Goal: Information Seeking & Learning: Learn about a topic

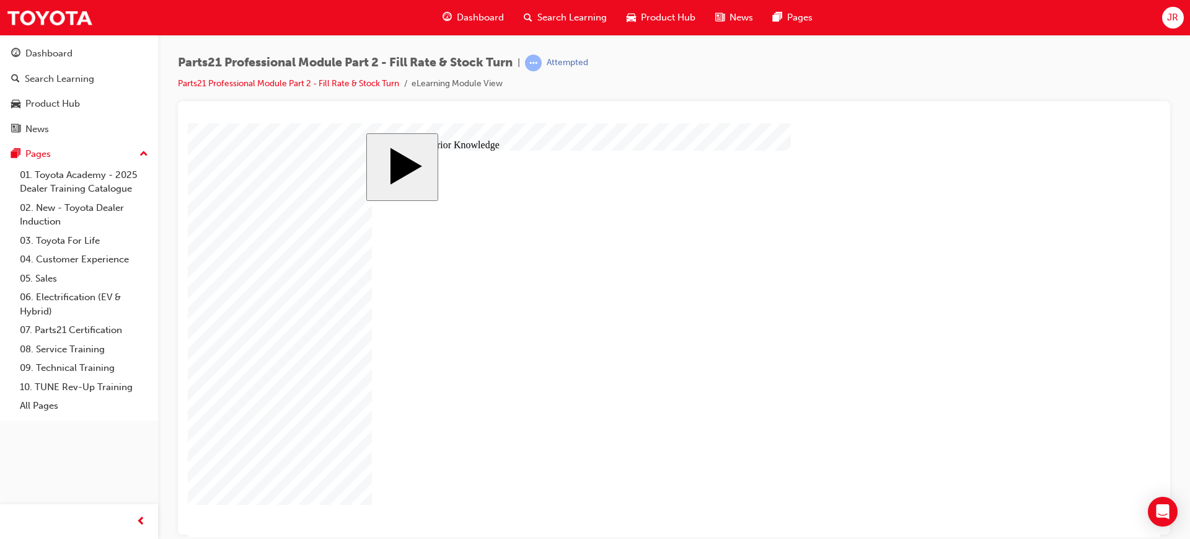
click at [1035, 256] on body "slide: Activate Prior Knowledge Rectangle Rectangle 1 That was incorrect, pleas…" at bounding box center [674, 329] width 972 height 413
drag, startPoint x: 848, startPoint y: 447, endPoint x: 860, endPoint y: 381, distance: 68.0
drag, startPoint x: 806, startPoint y: 414, endPoint x: 810, endPoint y: 454, distance: 40.5
drag, startPoint x: 523, startPoint y: 434, endPoint x: 845, endPoint y: 435, distance: 321.7
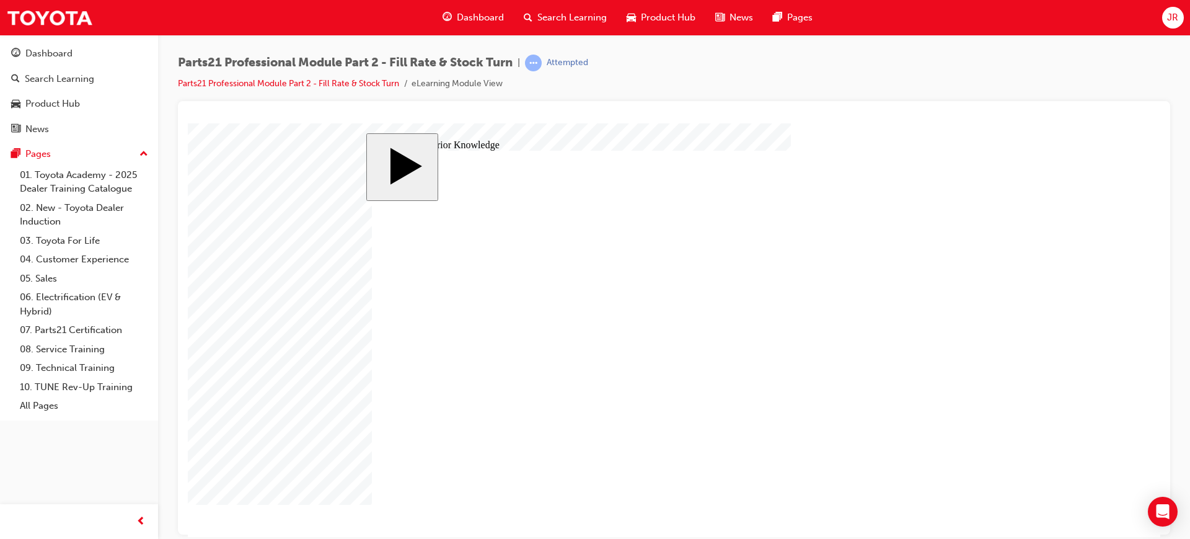
drag, startPoint x: 754, startPoint y: 415, endPoint x: 749, endPoint y: 379, distance: 37.0
drag, startPoint x: 606, startPoint y: 353, endPoint x: 825, endPoint y: 414, distance: 227.8
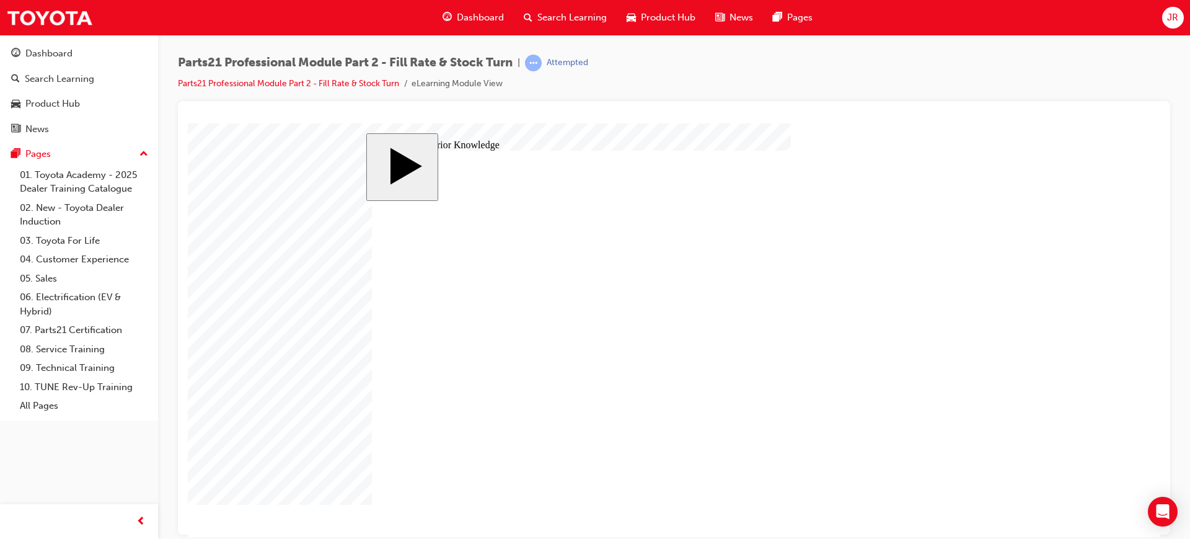
drag, startPoint x: 834, startPoint y: 420, endPoint x: 835, endPoint y: 452, distance: 32.3
drag, startPoint x: 835, startPoint y: 452, endPoint x: 835, endPoint y: 418, distance: 34.1
drag, startPoint x: 831, startPoint y: 418, endPoint x: 829, endPoint y: 452, distance: 34.1
drag, startPoint x: 839, startPoint y: 379, endPoint x: 847, endPoint y: 413, distance: 35.8
drag, startPoint x: 602, startPoint y: 368, endPoint x: 882, endPoint y: 388, distance: 280.2
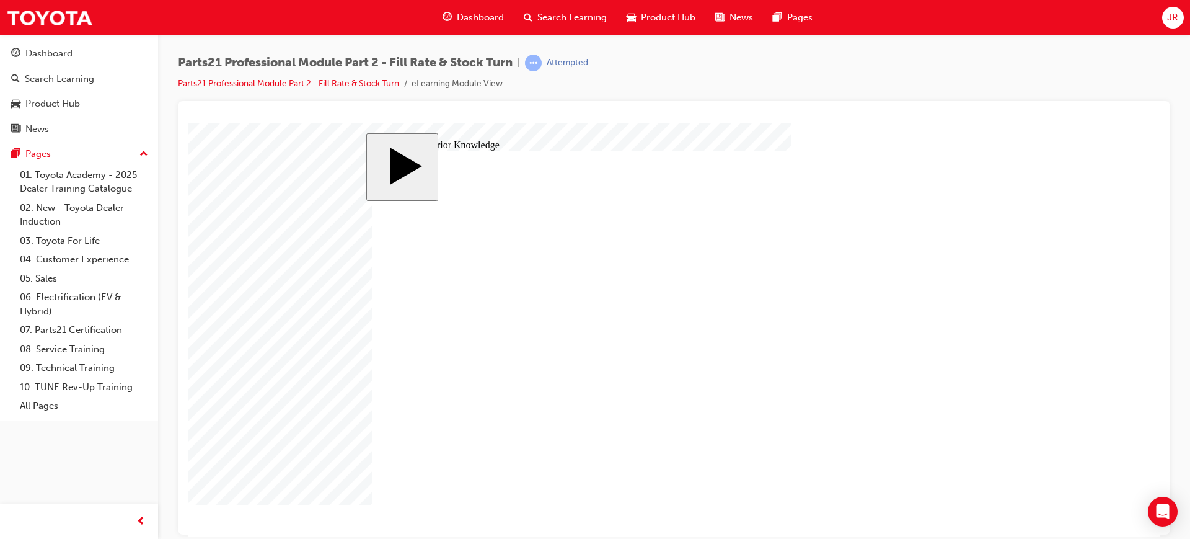
drag, startPoint x: 811, startPoint y: 415, endPoint x: 811, endPoint y: 381, distance: 33.5
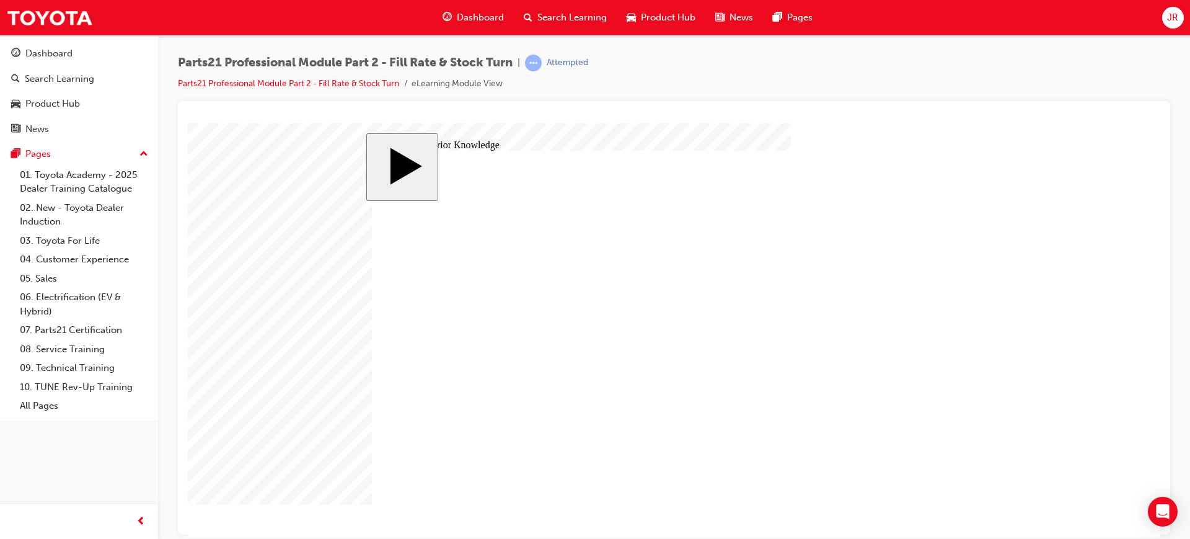
drag, startPoint x: 576, startPoint y: 359, endPoint x: 854, endPoint y: 413, distance: 282.9
drag, startPoint x: 816, startPoint y: 271, endPoint x: 547, endPoint y: 304, distance: 271.1
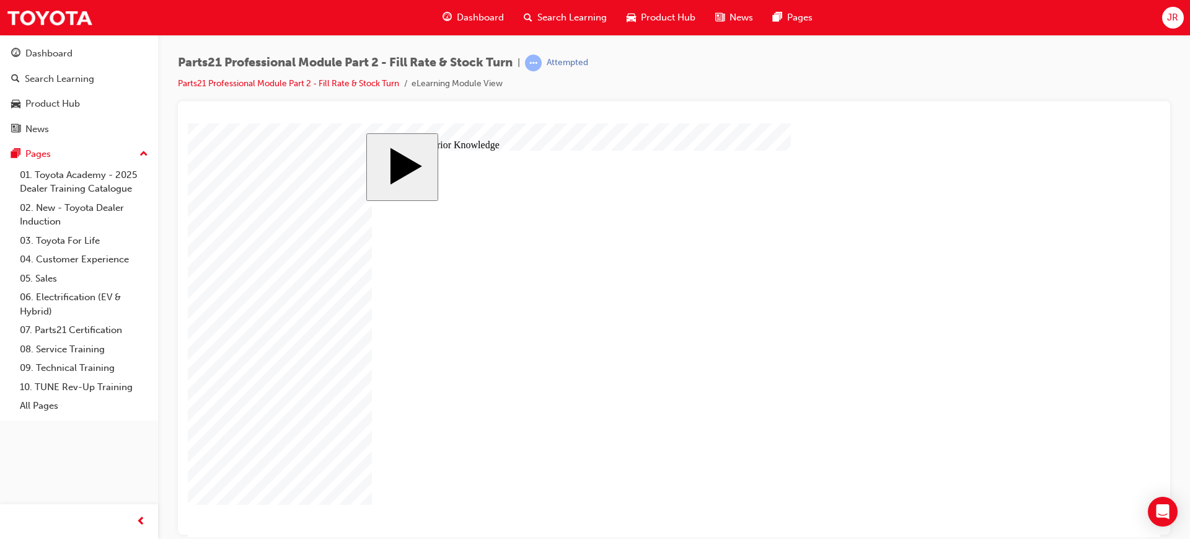
drag, startPoint x: 722, startPoint y: 297, endPoint x: 722, endPoint y: 257, distance: 40.9
drag, startPoint x: 520, startPoint y: 299, endPoint x: 805, endPoint y: 292, distance: 285.2
drag, startPoint x: 826, startPoint y: 271, endPoint x: 495, endPoint y: 271, distance: 331.0
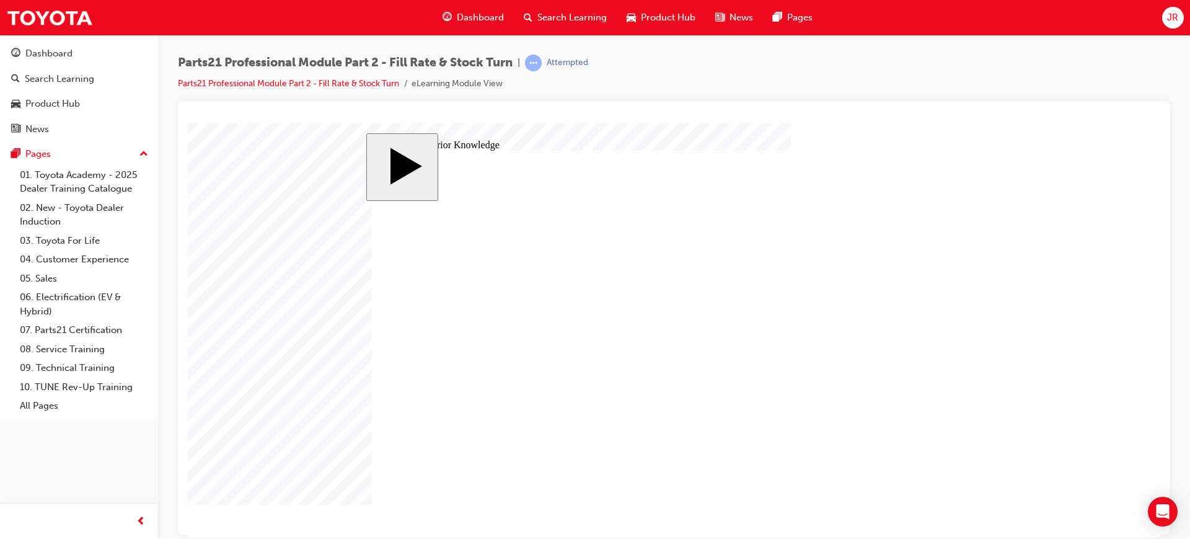
drag, startPoint x: 748, startPoint y: 296, endPoint x: 506, endPoint y: 325, distance: 244.0
drag, startPoint x: 731, startPoint y: 334, endPoint x: 536, endPoint y: 357, distance: 196.6
drag, startPoint x: 748, startPoint y: 381, endPoint x: 393, endPoint y: 369, distance: 355.3
drag, startPoint x: 744, startPoint y: 318, endPoint x: 471, endPoint y: 332, distance: 273.7
drag, startPoint x: 868, startPoint y: 420, endPoint x: 492, endPoint y: 386, distance: 377.1
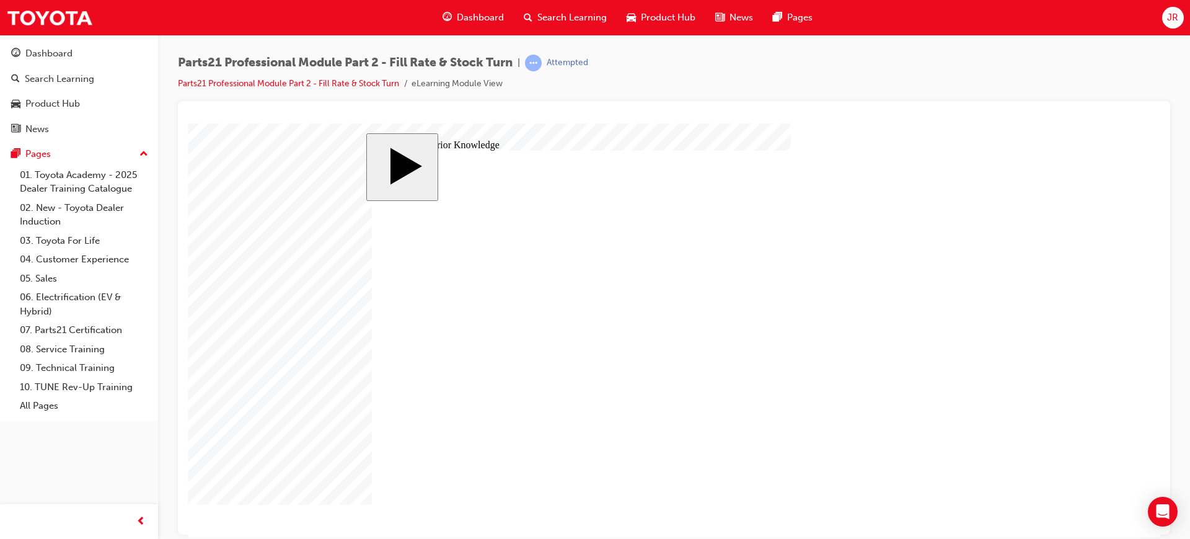
drag, startPoint x: 662, startPoint y: 432, endPoint x: 523, endPoint y: 332, distance: 171.3
drag, startPoint x: 526, startPoint y: 310, endPoint x: 808, endPoint y: 268, distance: 285.0
drag, startPoint x: 772, startPoint y: 273, endPoint x: 773, endPoint y: 310, distance: 36.6
drag, startPoint x: 582, startPoint y: 341, endPoint x: 855, endPoint y: 274, distance: 280.8
drag, startPoint x: 549, startPoint y: 275, endPoint x: 822, endPoint y: 332, distance: 279.2
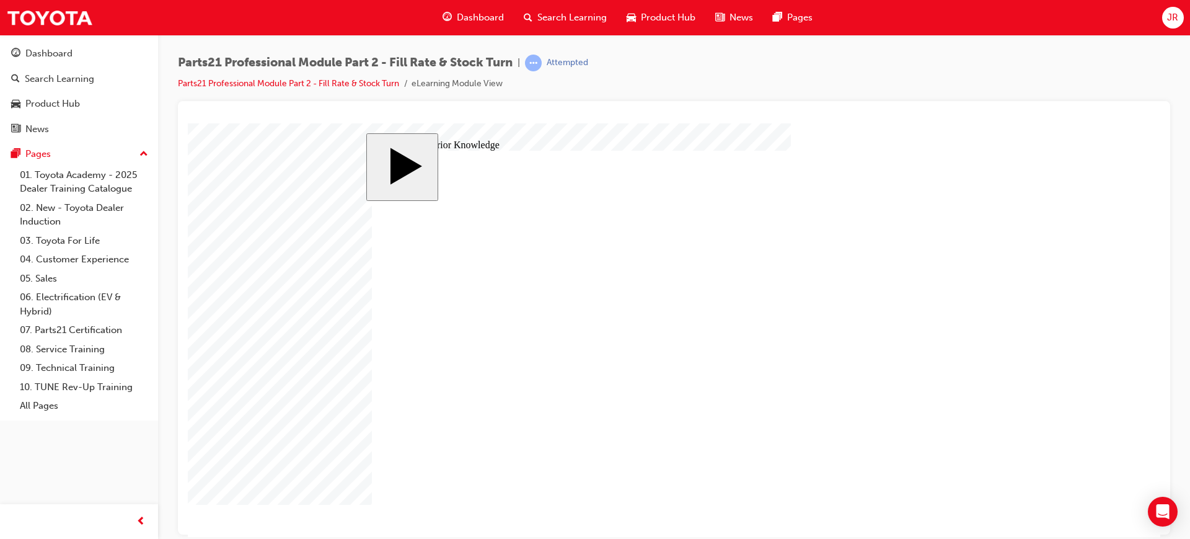
drag, startPoint x: 595, startPoint y: 369, endPoint x: 862, endPoint y: 408, distance: 269.4
drag, startPoint x: 627, startPoint y: 421, endPoint x: 842, endPoint y: 395, distance: 216.6
drag, startPoint x: 584, startPoint y: 403, endPoint x: 879, endPoint y: 469, distance: 302.2
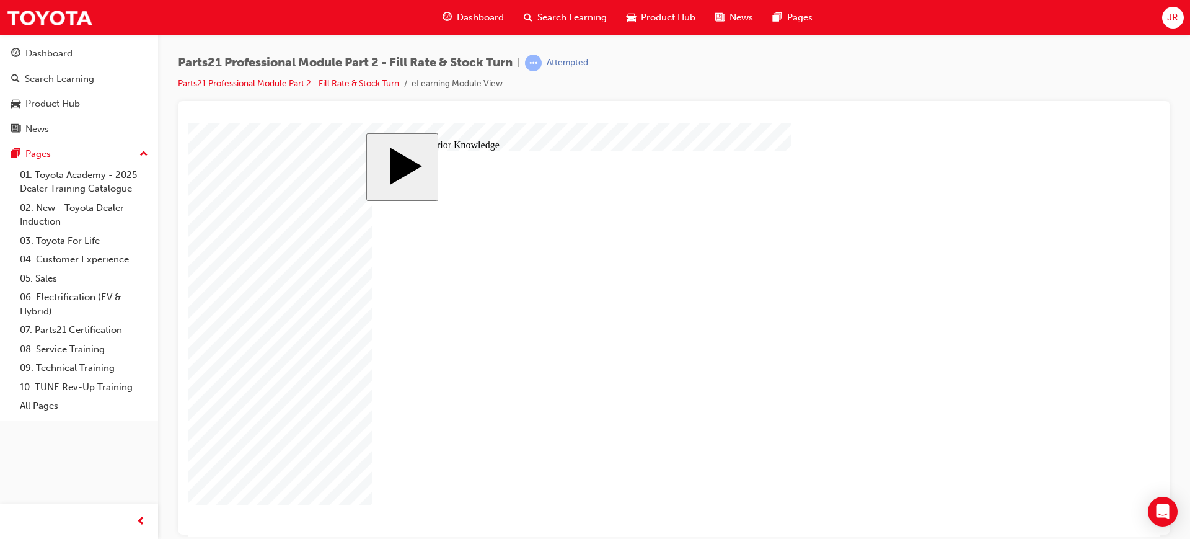
drag, startPoint x: 849, startPoint y: 265, endPoint x: 591, endPoint y: 425, distance: 303.1
drag, startPoint x: 749, startPoint y: 457, endPoint x: 751, endPoint y: 276, distance: 180.4
drag, startPoint x: 739, startPoint y: 278, endPoint x: 739, endPoint y: 263, distance: 15.5
drag, startPoint x: 547, startPoint y: 423, endPoint x: 641, endPoint y: 386, distance: 101.3
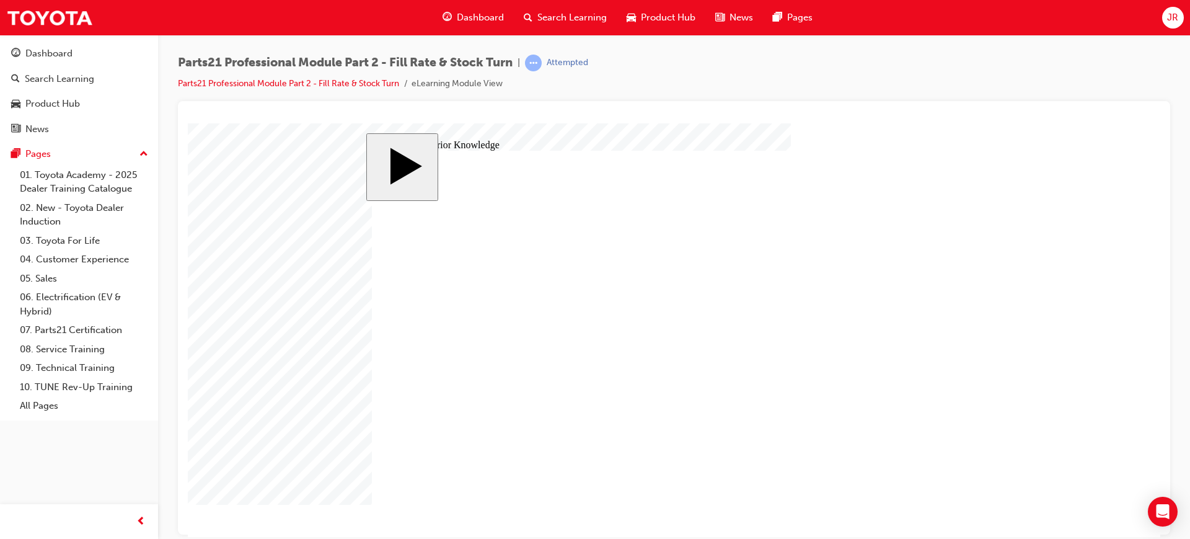
drag, startPoint x: 601, startPoint y: 411, endPoint x: 834, endPoint y: 306, distance: 255.8
drag, startPoint x: 597, startPoint y: 338, endPoint x: 876, endPoint y: 445, distance: 299.4
